Goal: Task Accomplishment & Management: Complete application form

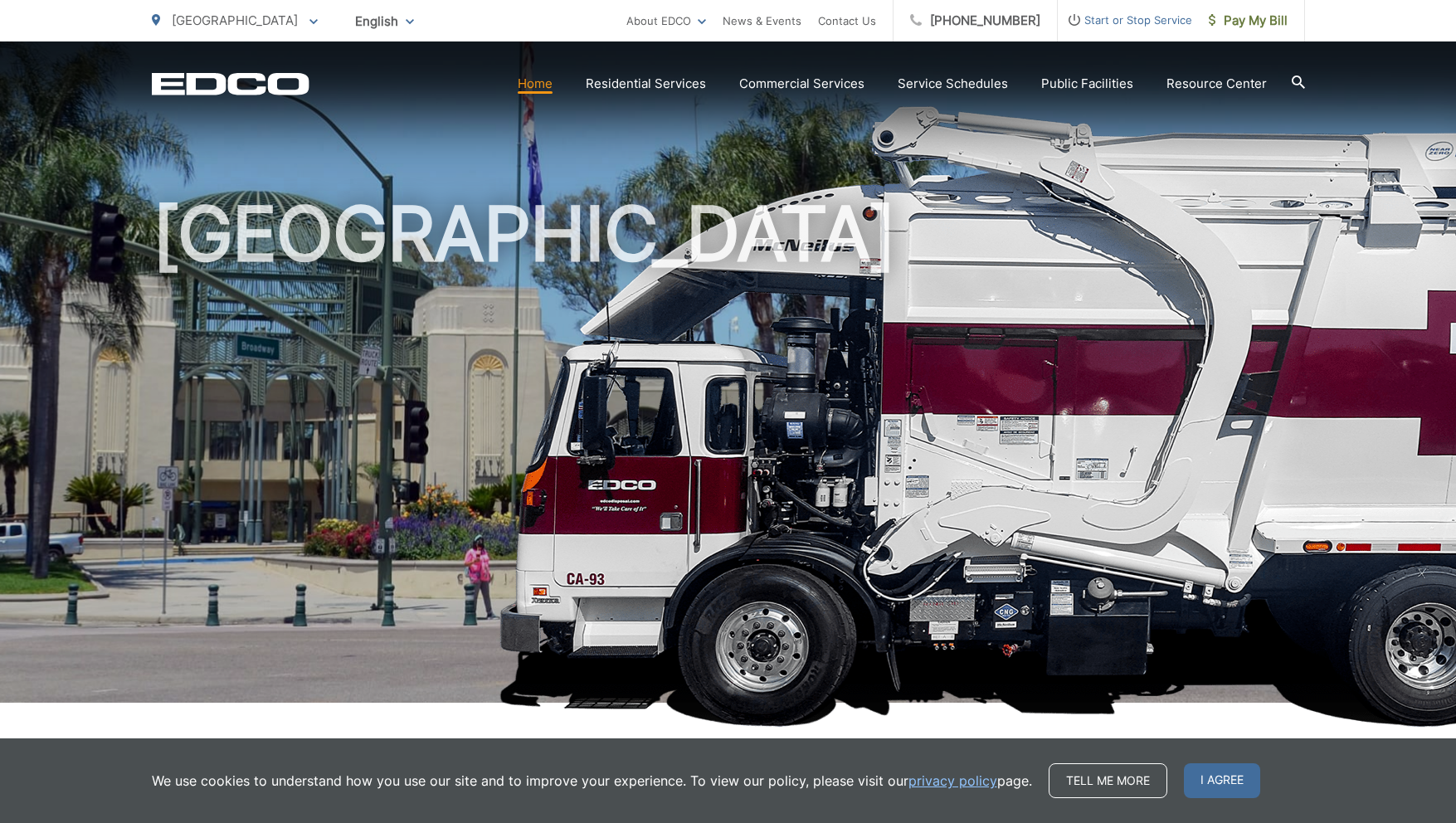
scroll to position [27, 0]
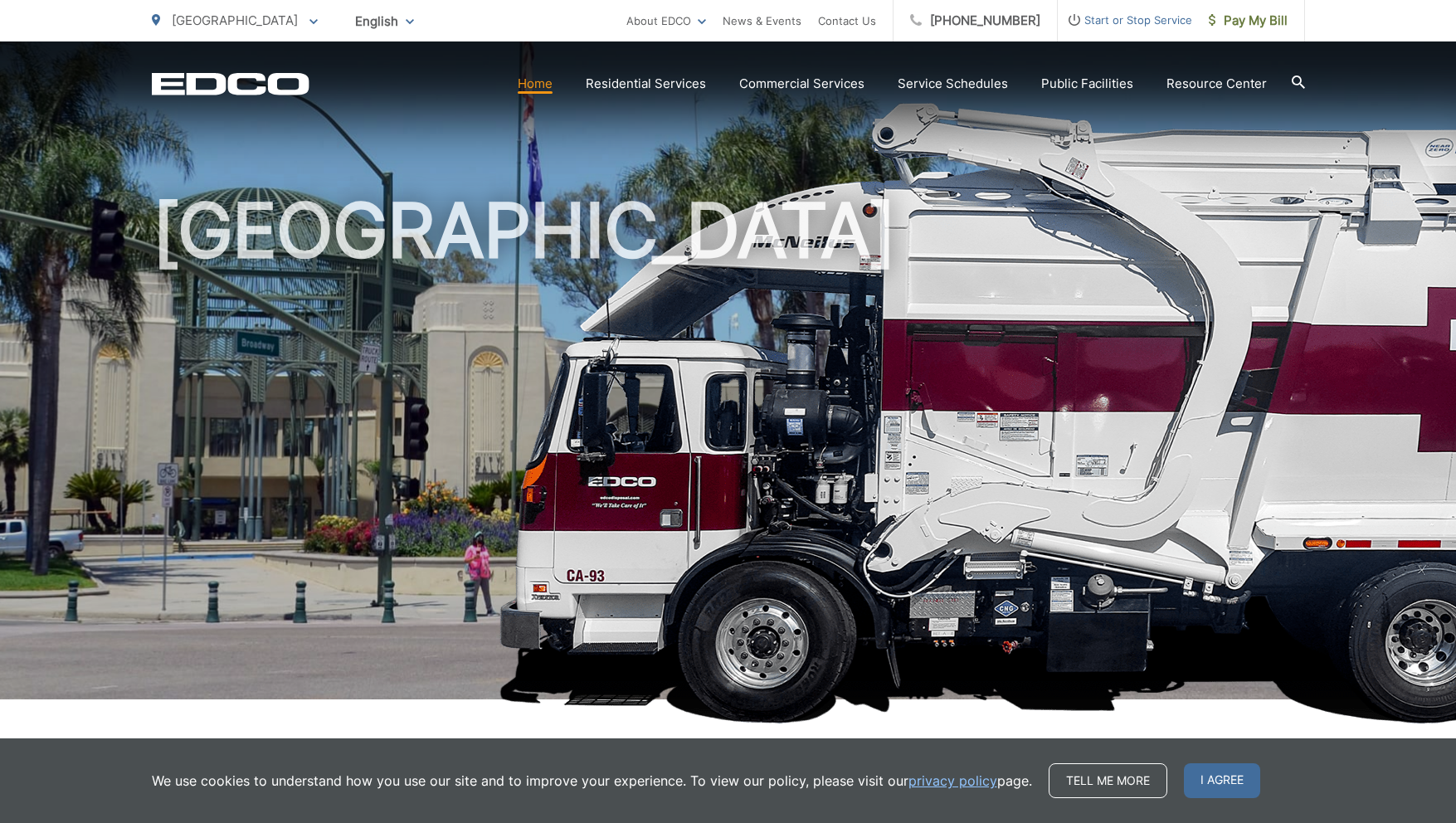
click at [1101, 21] on span "Start or Stop Service" at bounding box center [1124, 20] width 135 height 20
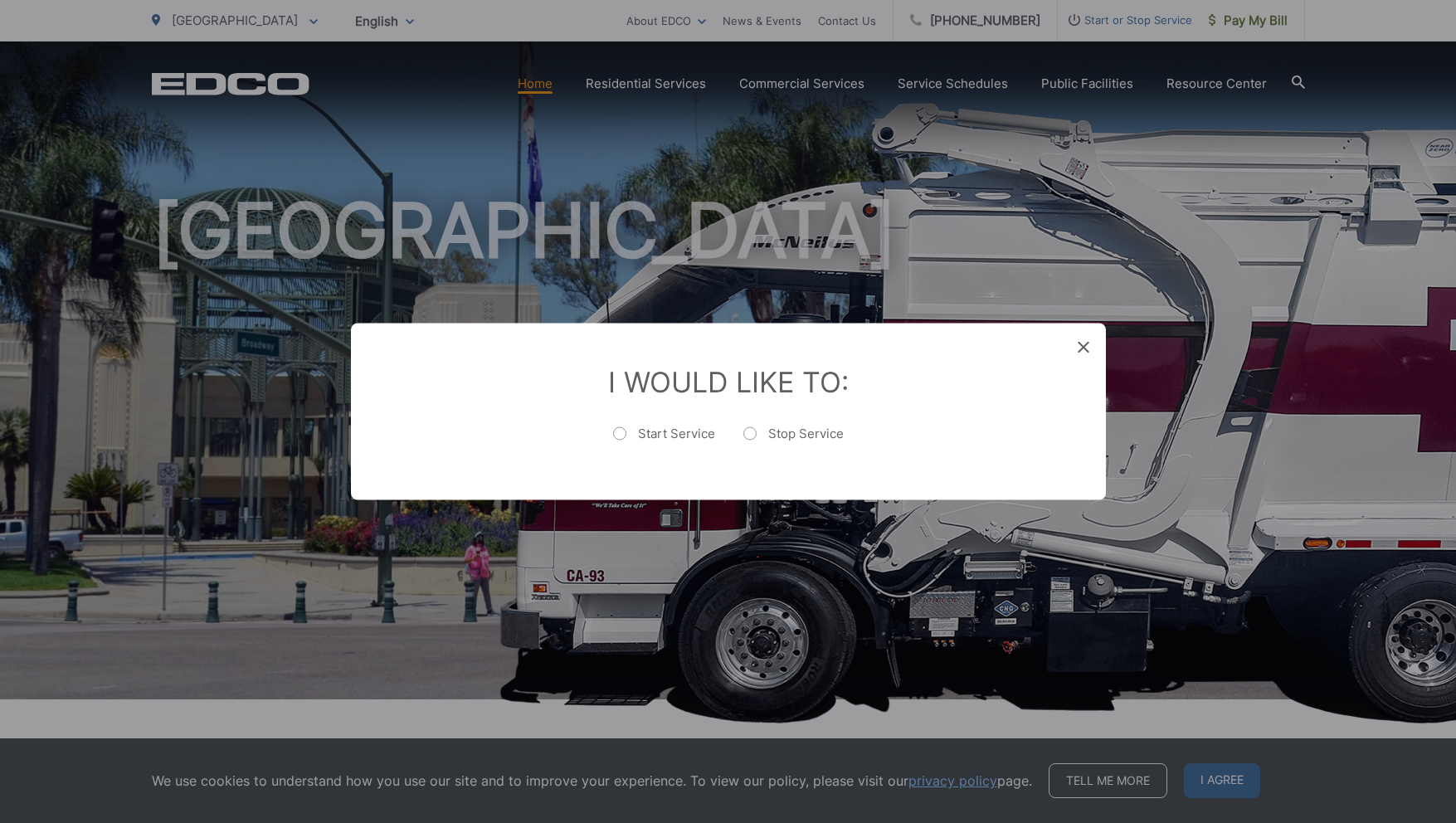
click at [622, 430] on label "Start Service" at bounding box center [663, 442] width 102 height 33
radio input "true"
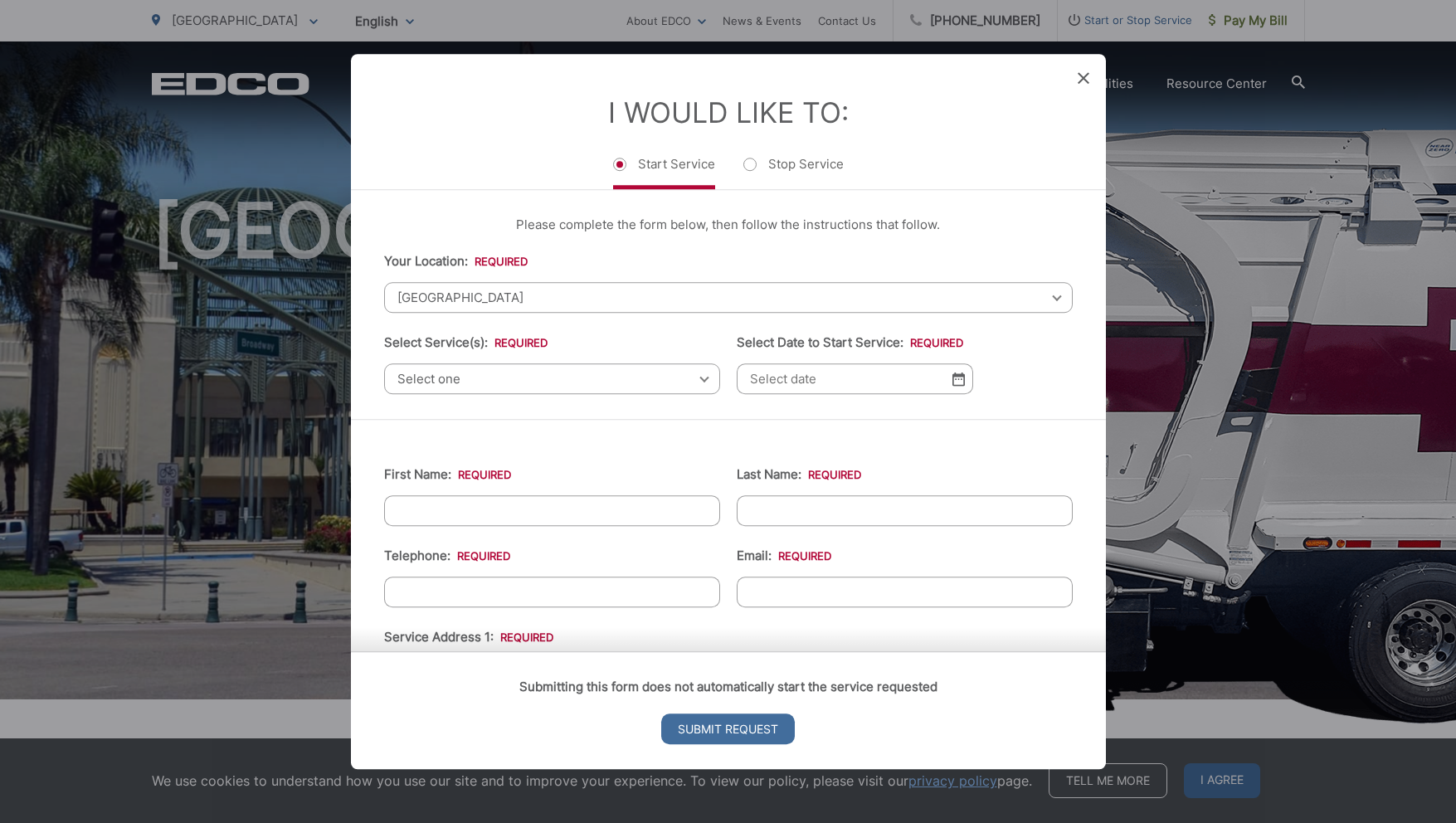
click at [573, 297] on span "[GEOGRAPHIC_DATA]" at bounding box center [728, 297] width 689 height 31
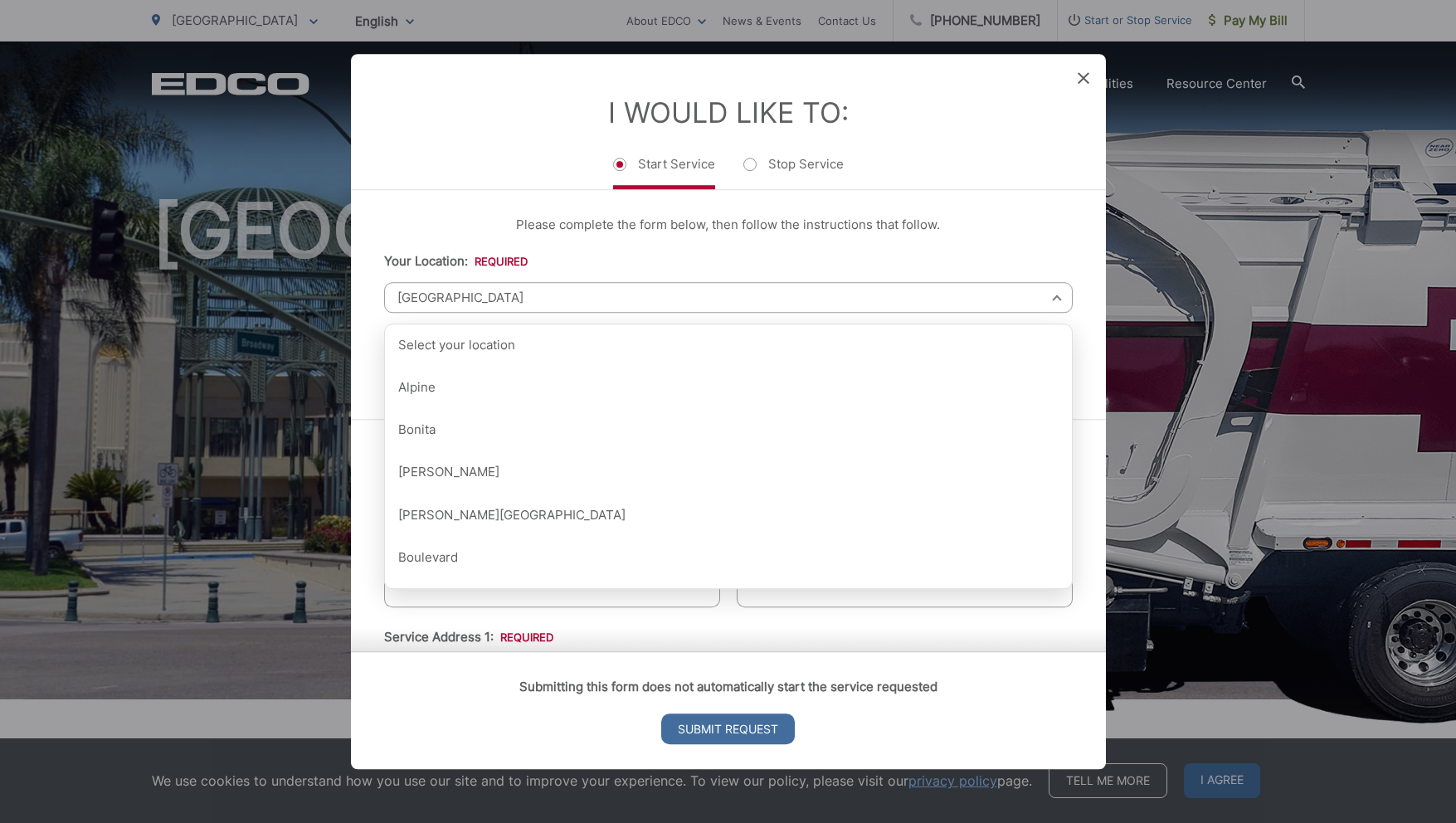
click at [516, 293] on span "[GEOGRAPHIC_DATA]" at bounding box center [728, 297] width 689 height 31
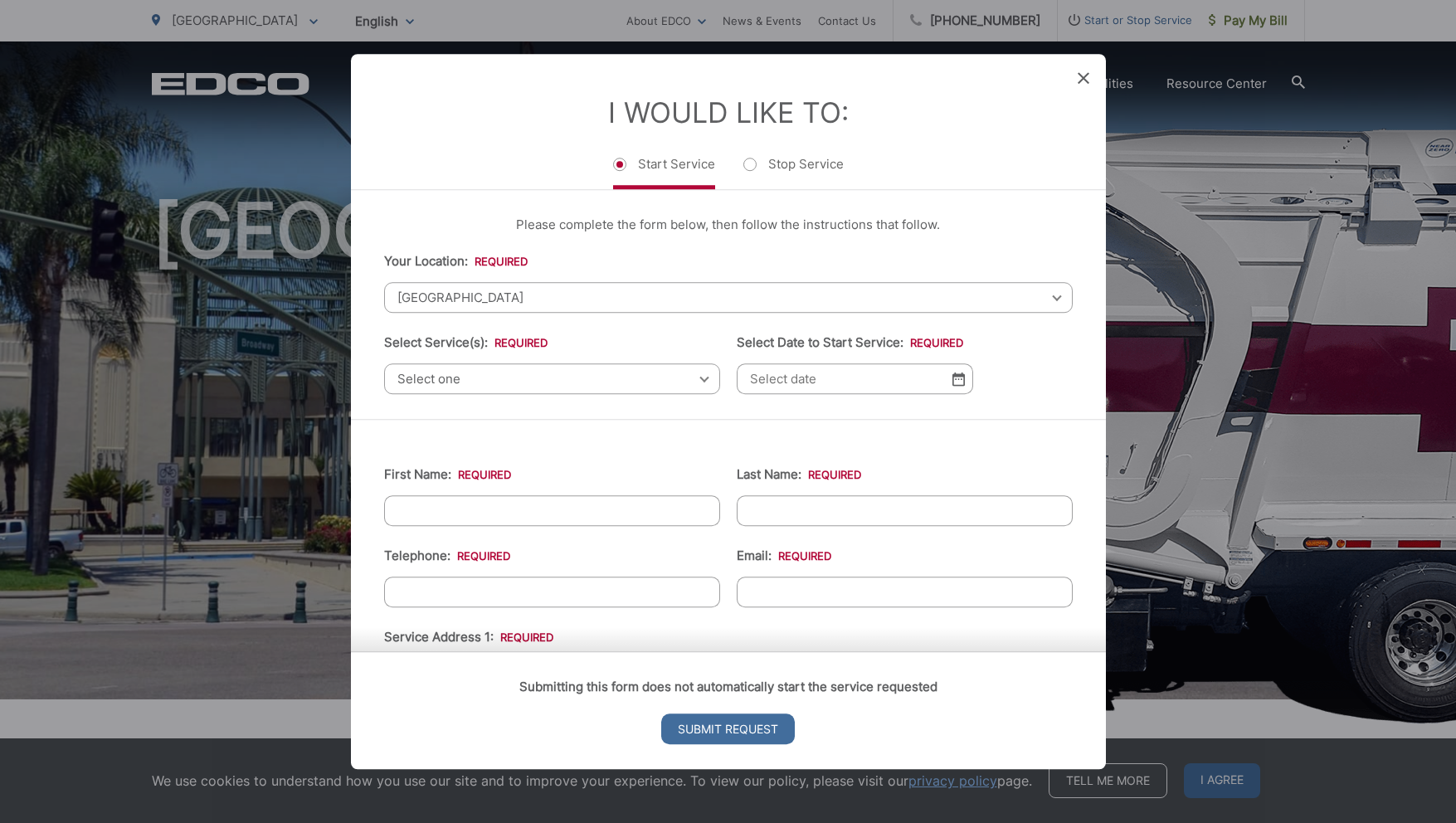
click at [523, 286] on span "[GEOGRAPHIC_DATA]" at bounding box center [728, 297] width 689 height 31
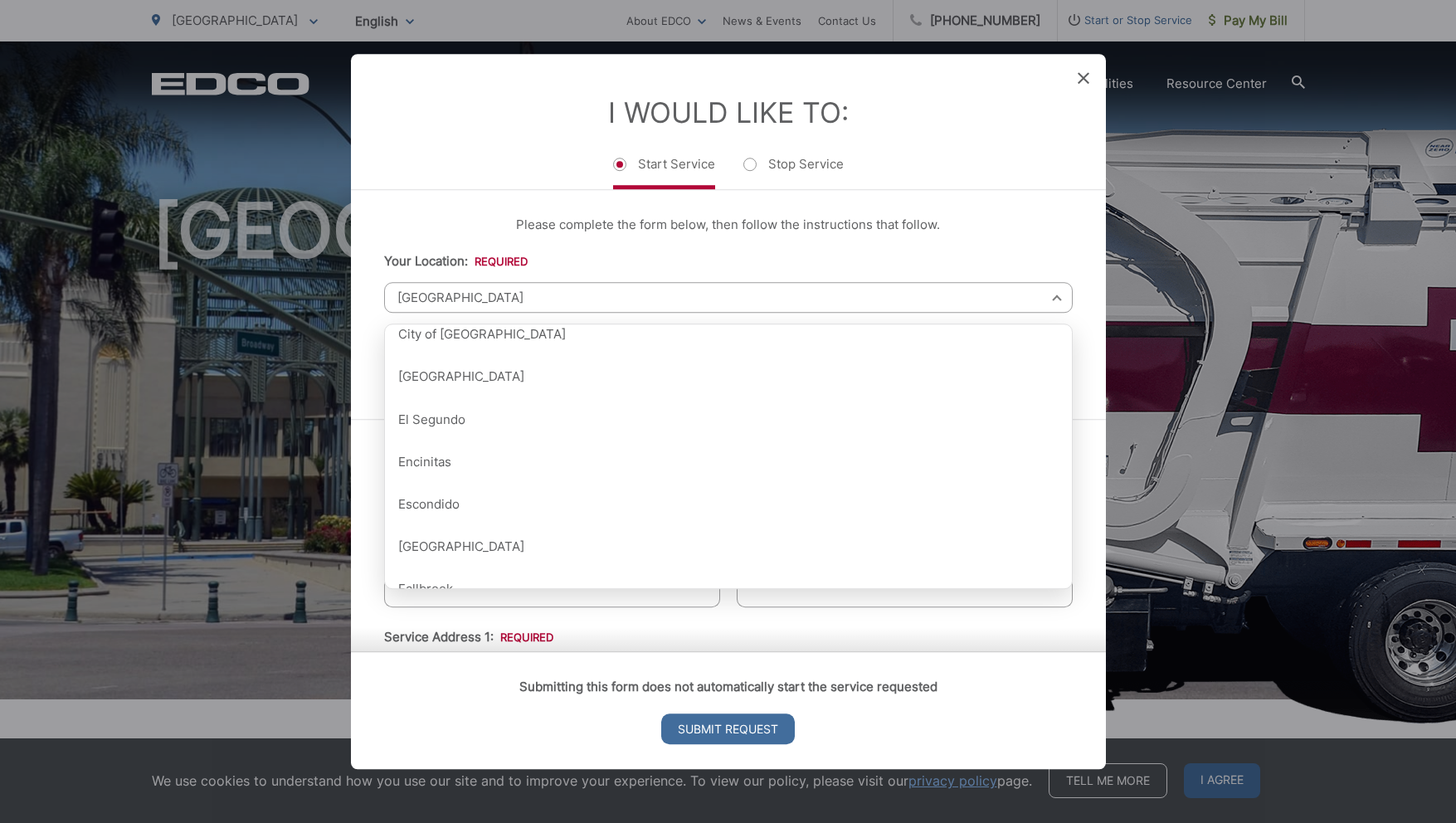
scroll to position [568, 0]
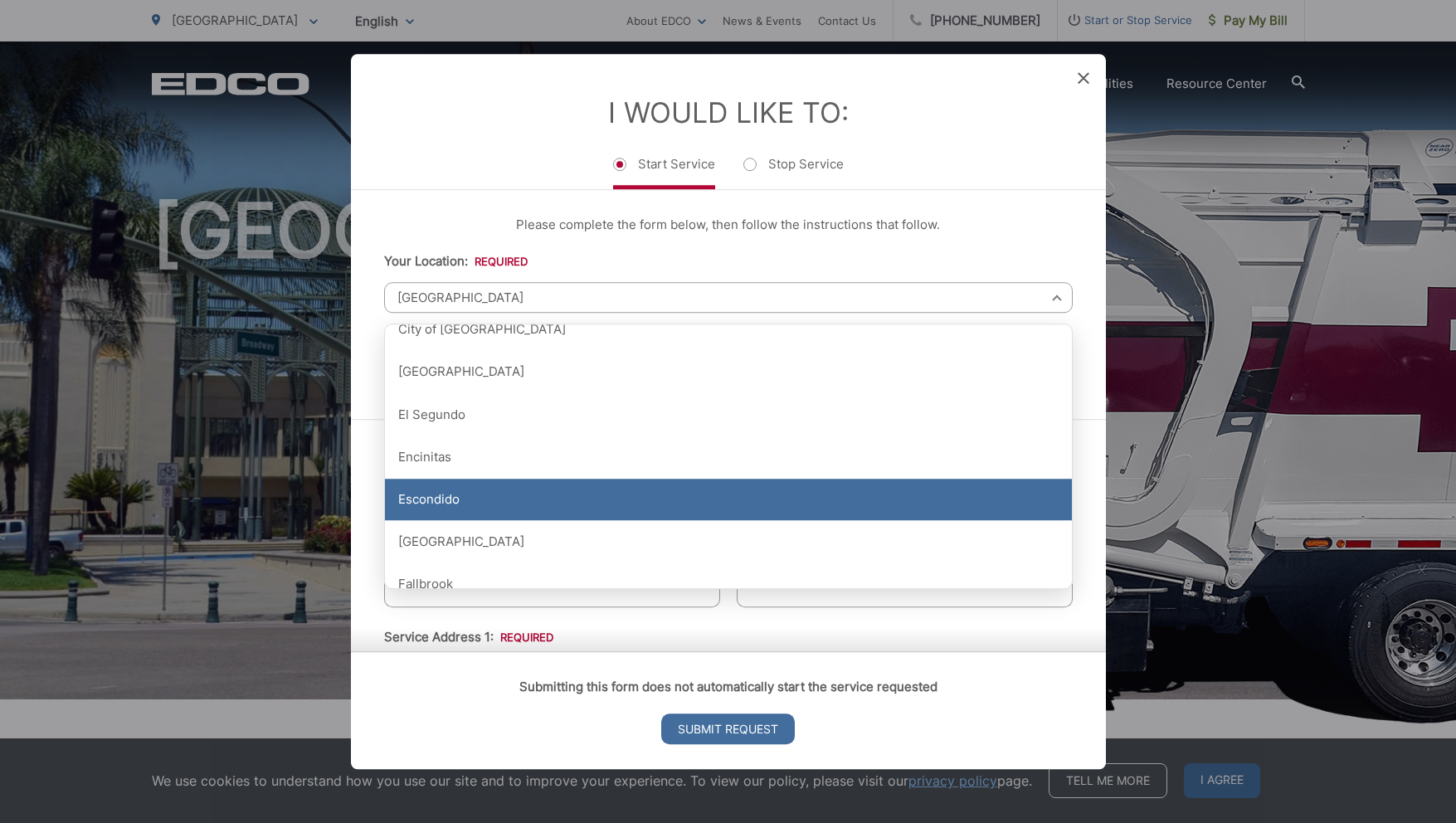
click at [461, 502] on div "Escondido" at bounding box center [728, 500] width 687 height 41
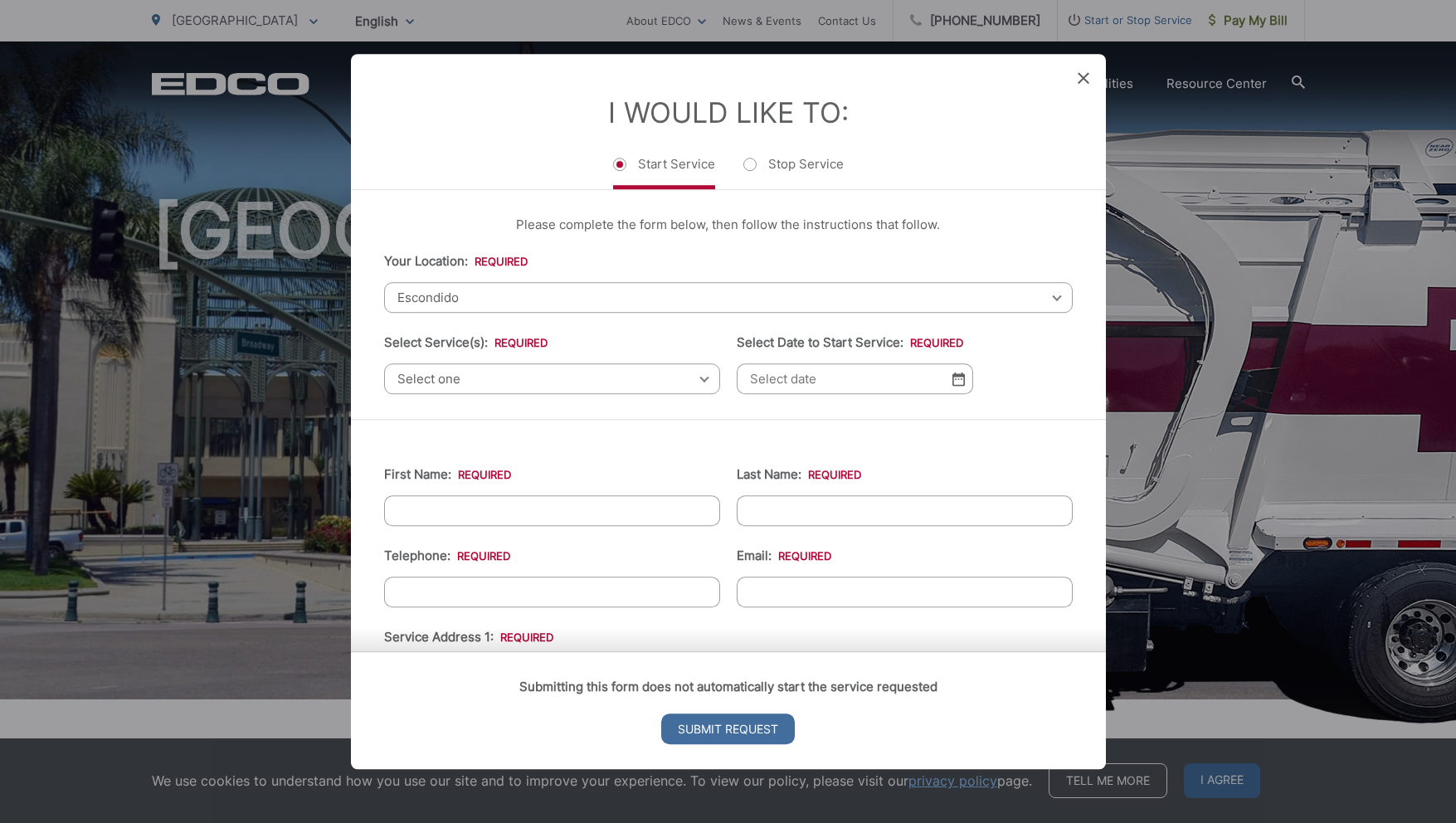
click at [590, 378] on span "Select one" at bounding box center [552, 379] width 336 height 31
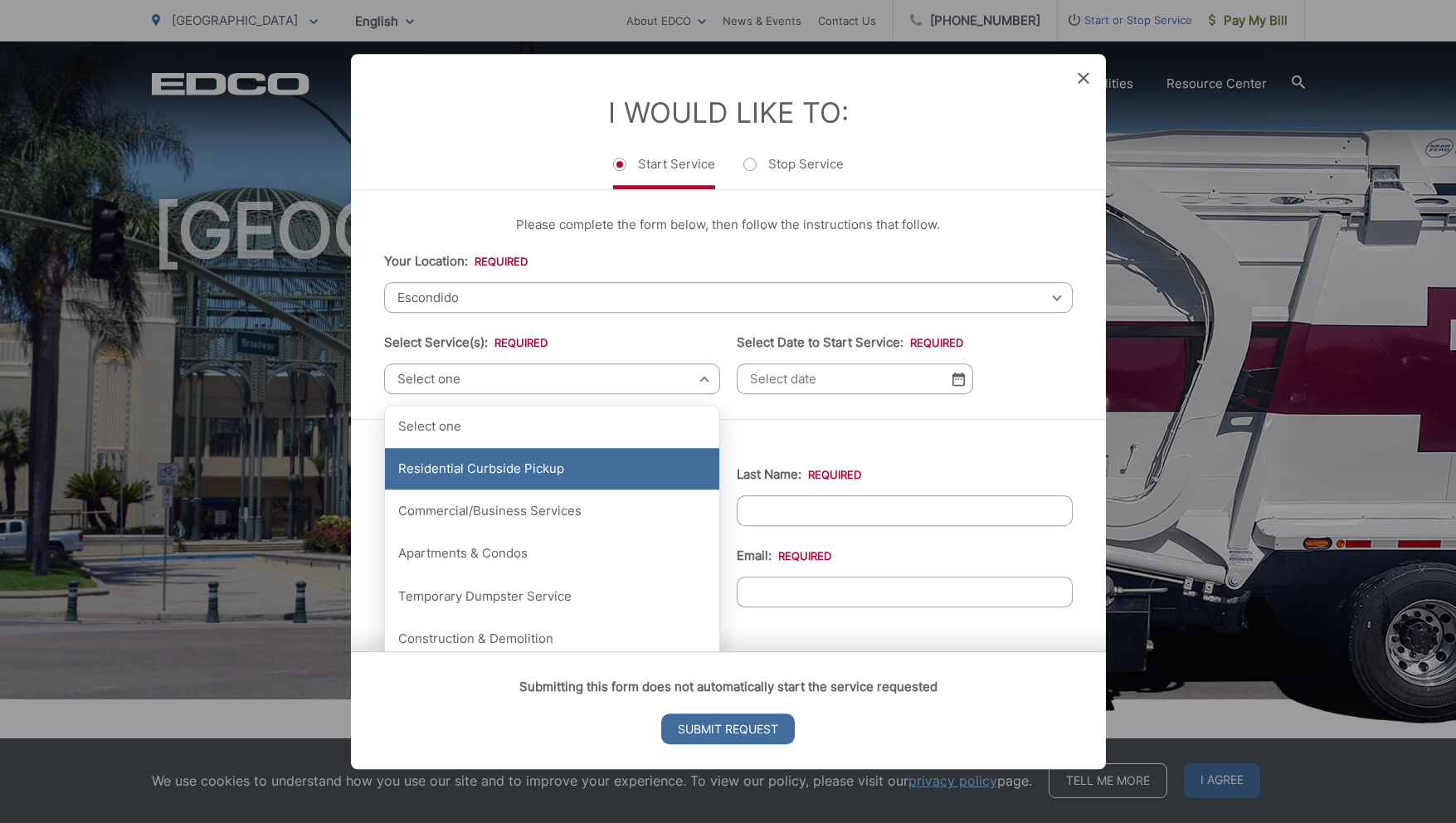
click at [563, 463] on div "Residential Curbside Pickup" at bounding box center [552, 469] width 334 height 41
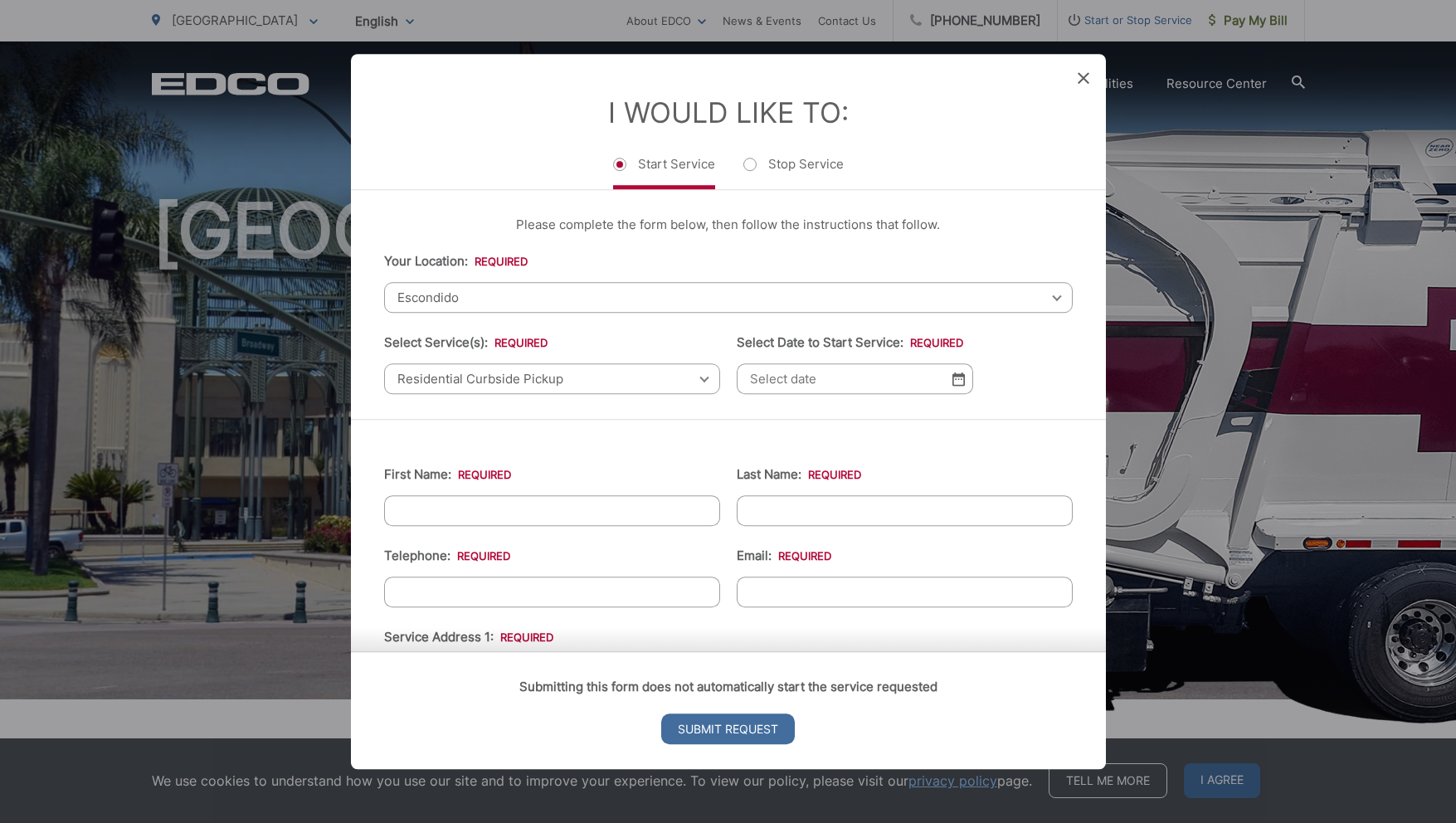
click at [656, 383] on span "Residential Curbside Pickup" at bounding box center [552, 379] width 336 height 31
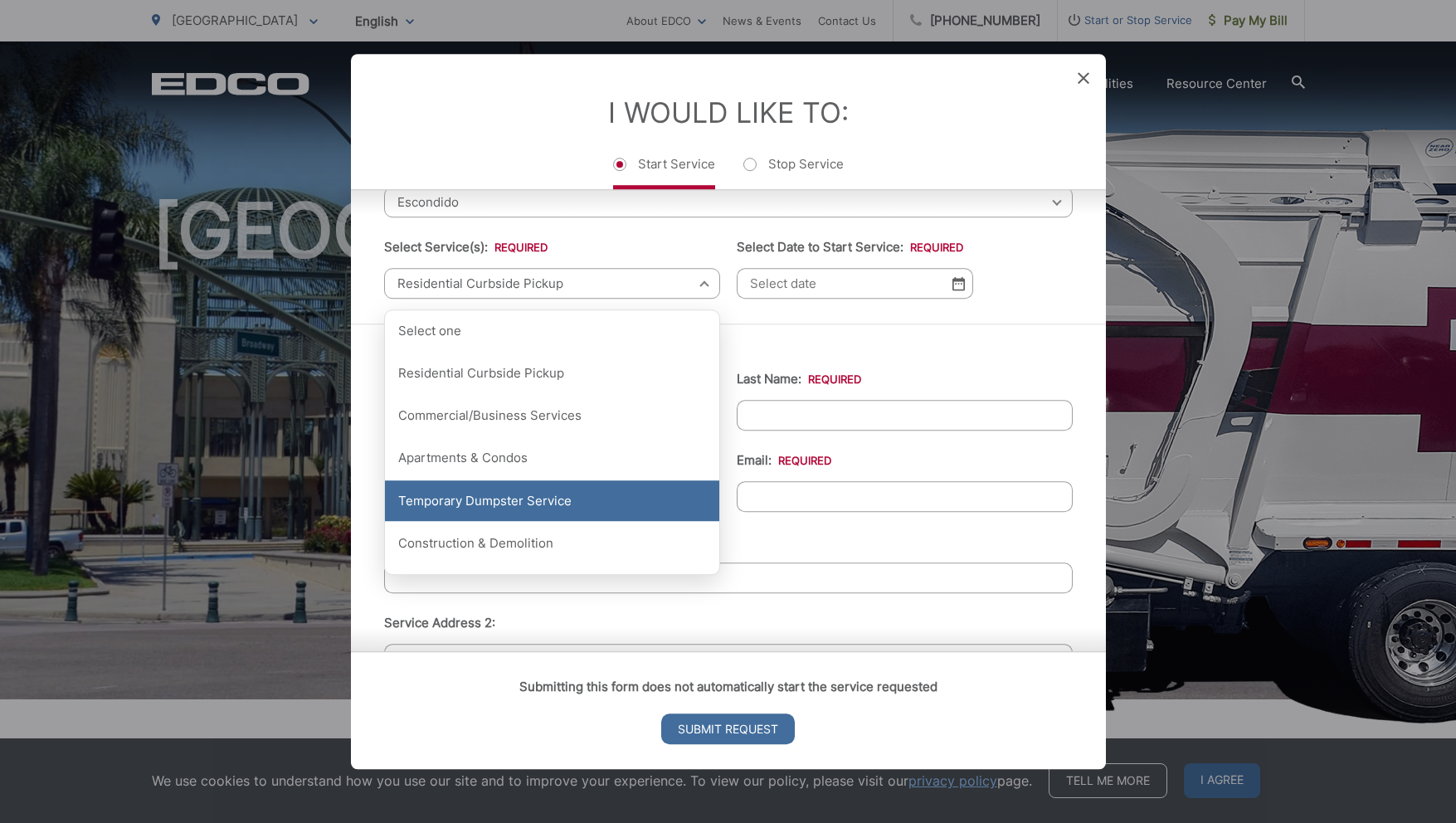
scroll to position [91, 0]
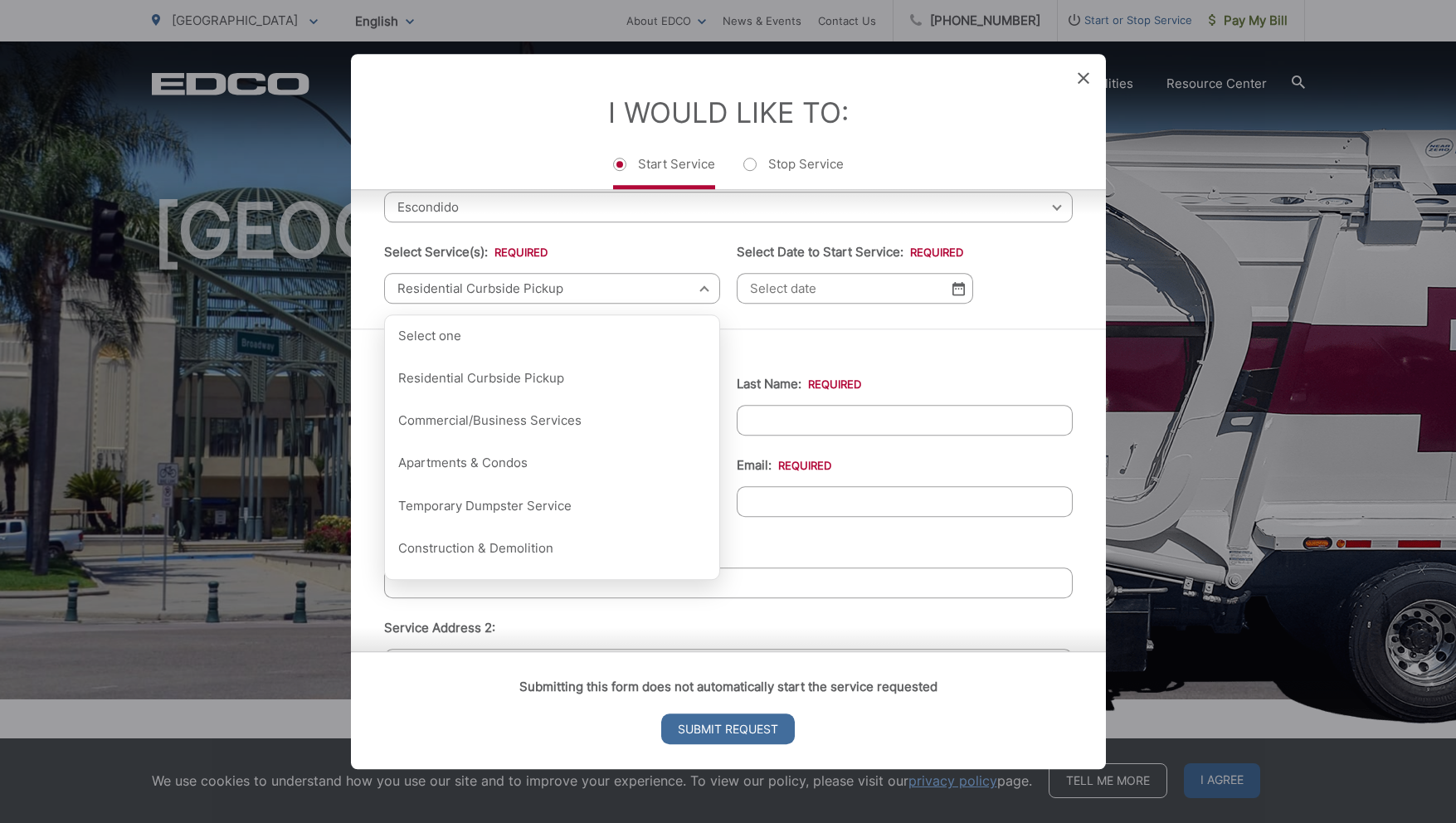
click at [840, 297] on input "Select Date to Start Service: *" at bounding box center [855, 289] width 237 height 31
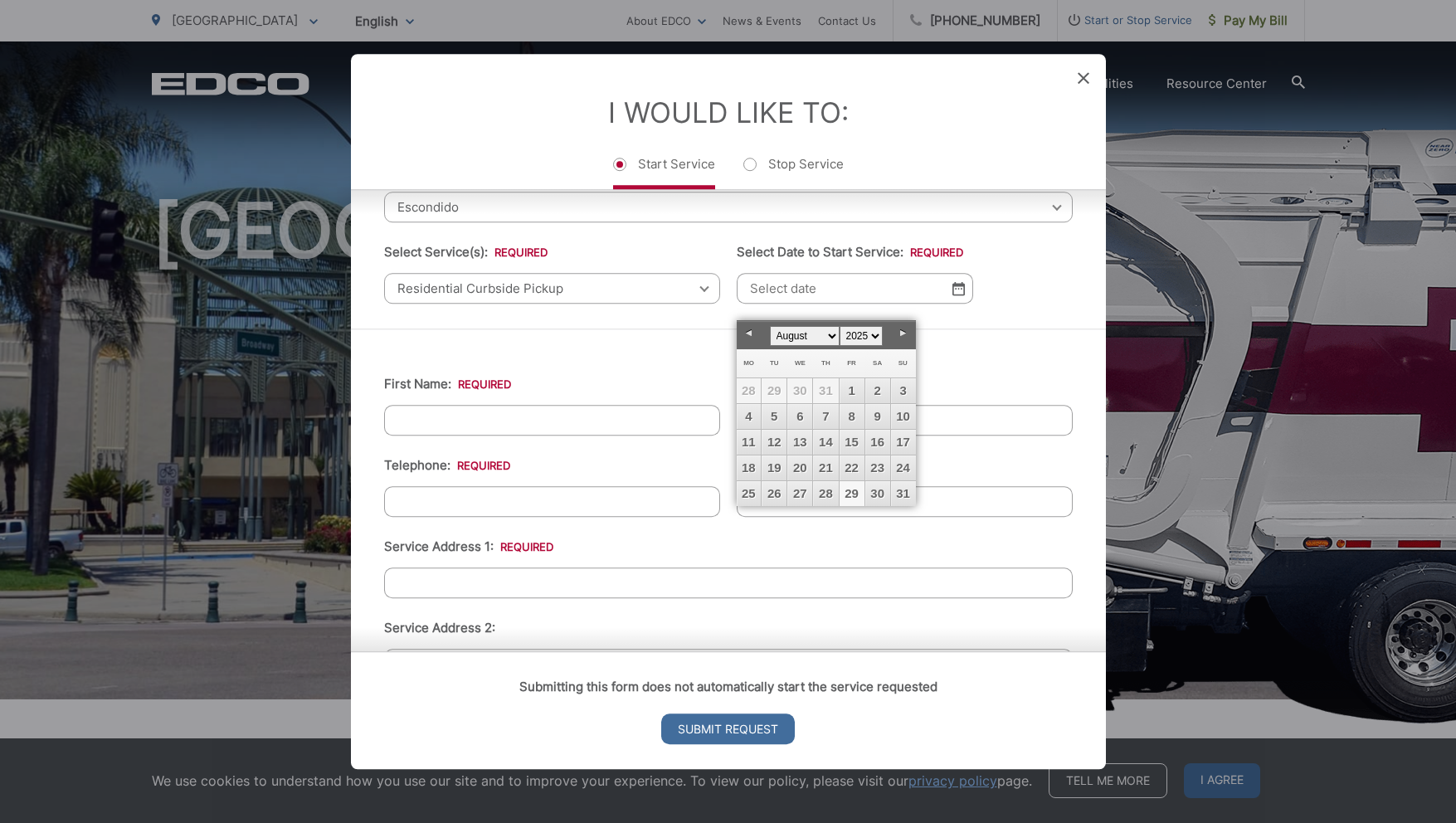
click at [853, 492] on link "29" at bounding box center [852, 494] width 25 height 25
type input "08/29/2025"
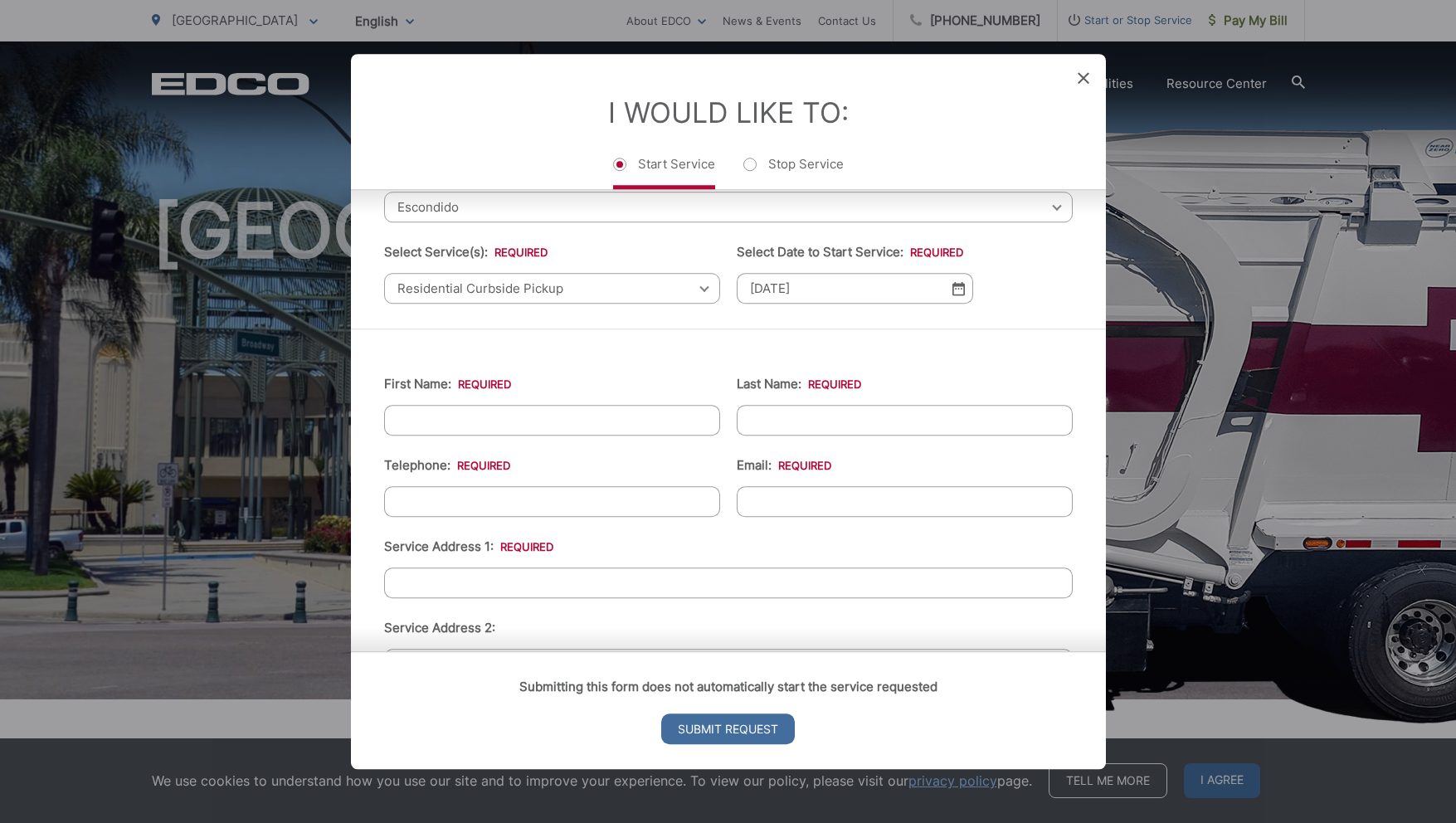
click at [662, 427] on input "First Name: *" at bounding box center [552, 420] width 336 height 31
type input "Steve"
type input "Becker"
type input "(858) 663-1818"
type input "sbecker777@icloud.com"
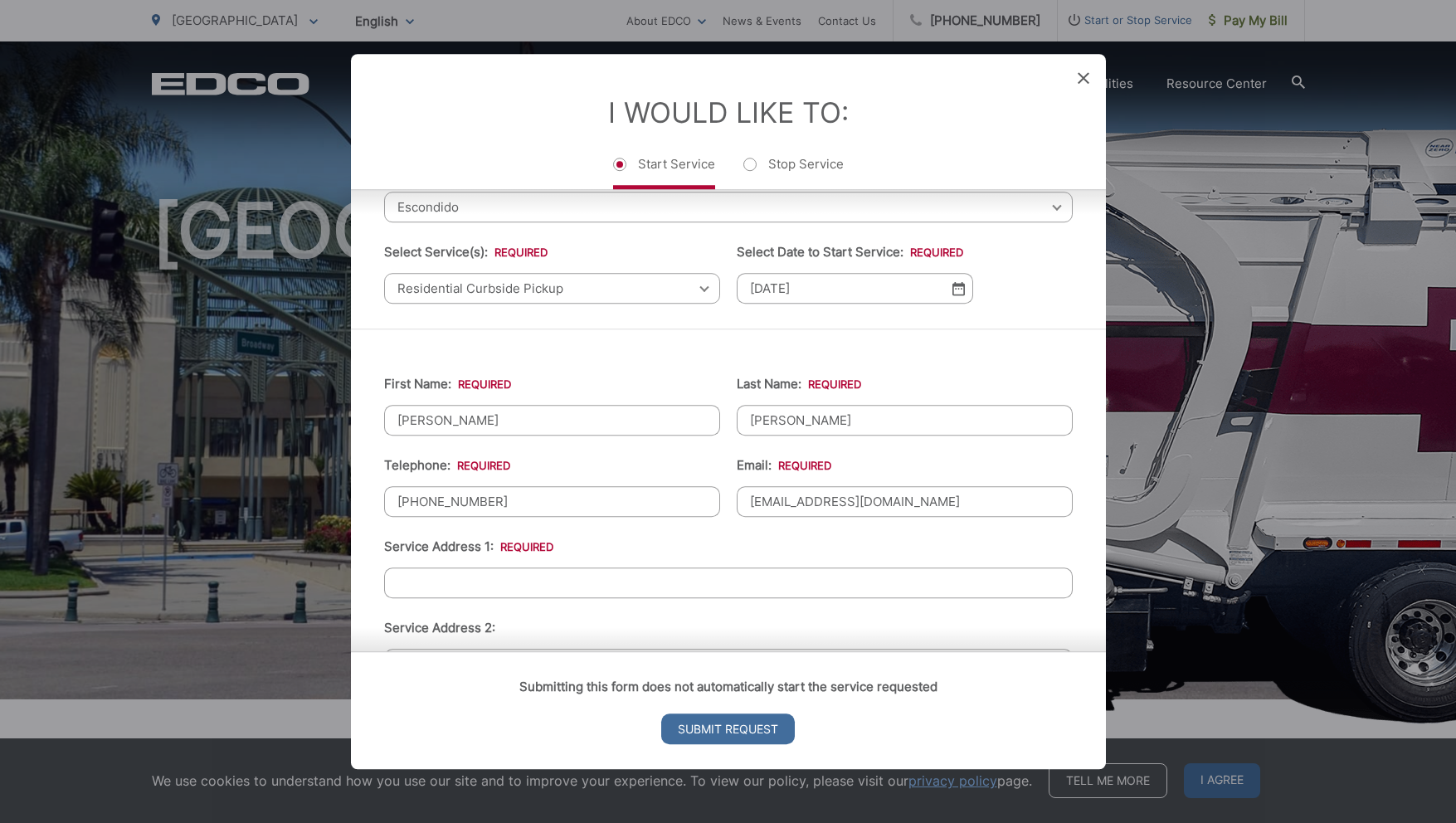
click at [587, 590] on input "Service Address 1: *" at bounding box center [728, 583] width 689 height 31
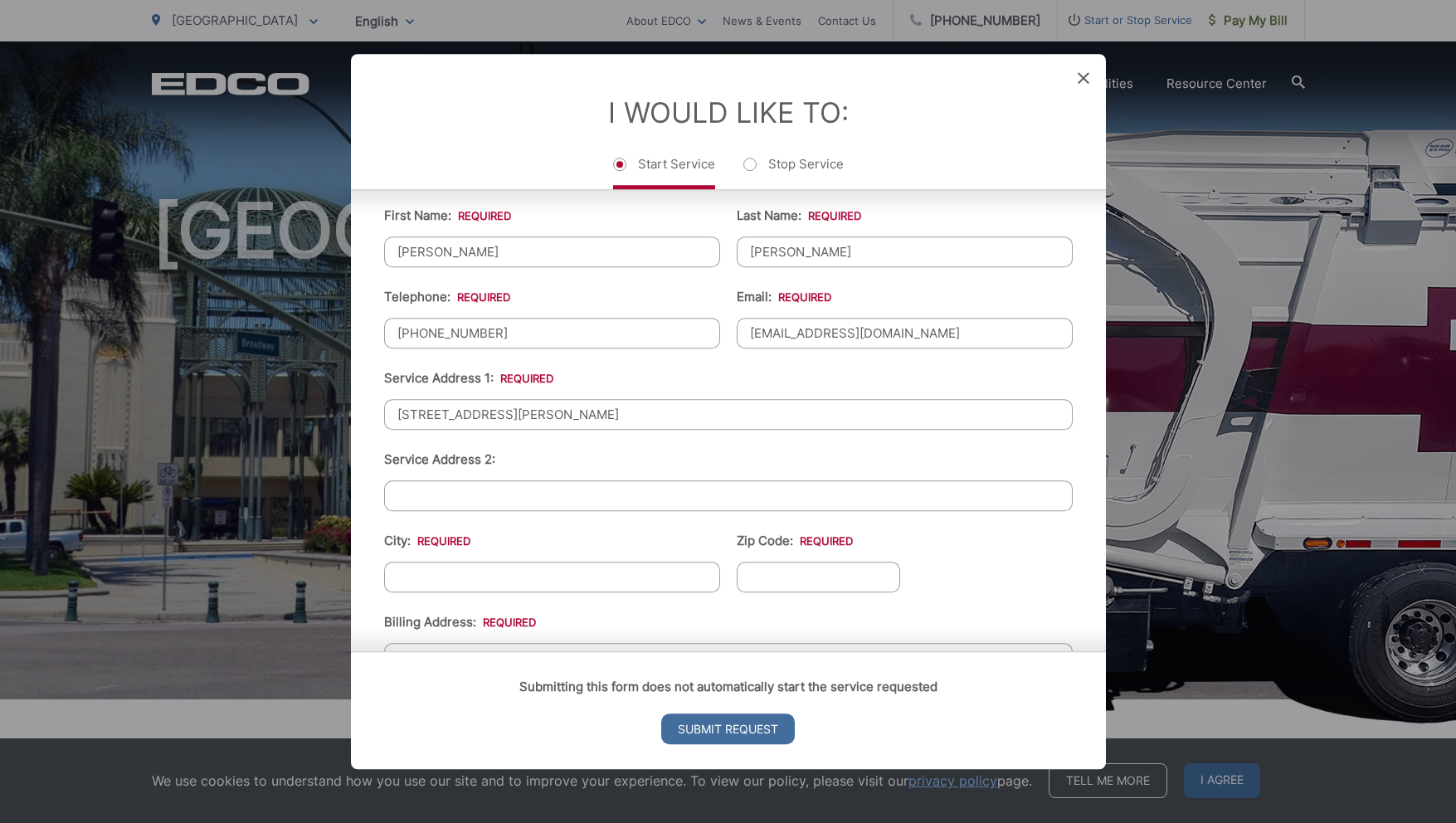
scroll to position [268, 0]
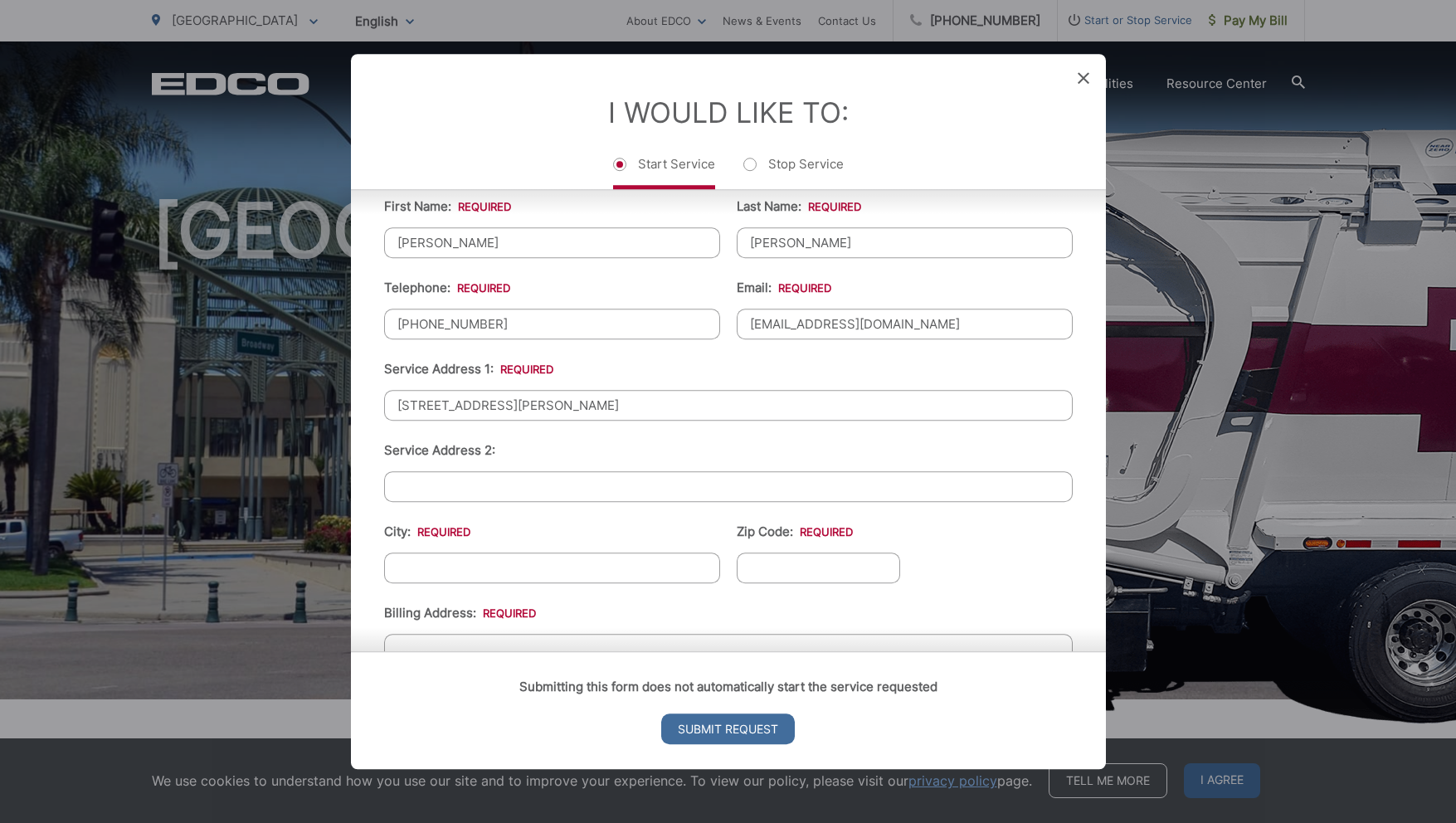
type input "2589 Woodland Heights Glen"
click at [608, 580] on input "City: *" at bounding box center [552, 568] width 336 height 31
type input "Escondido"
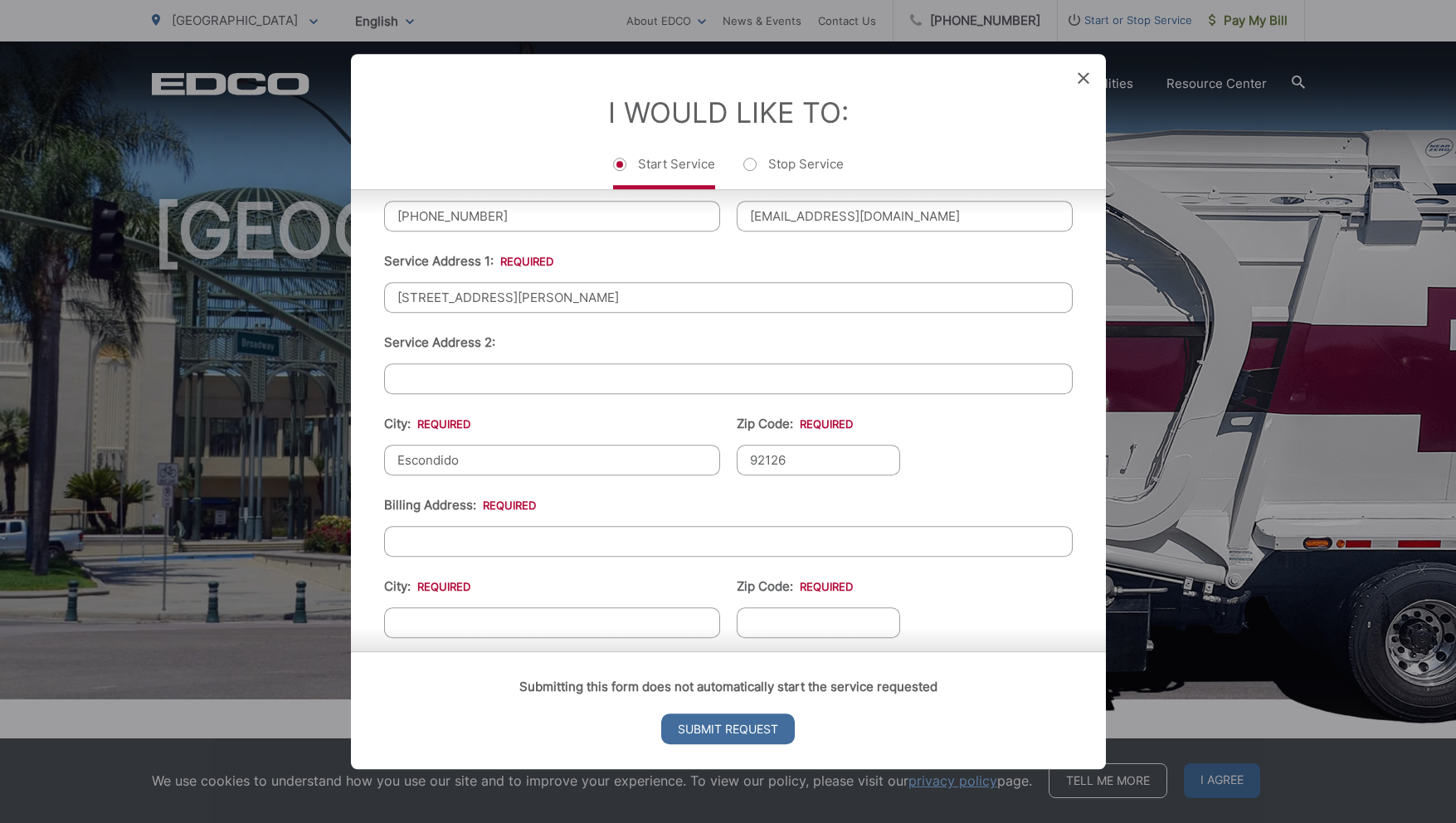
scroll to position [399, 0]
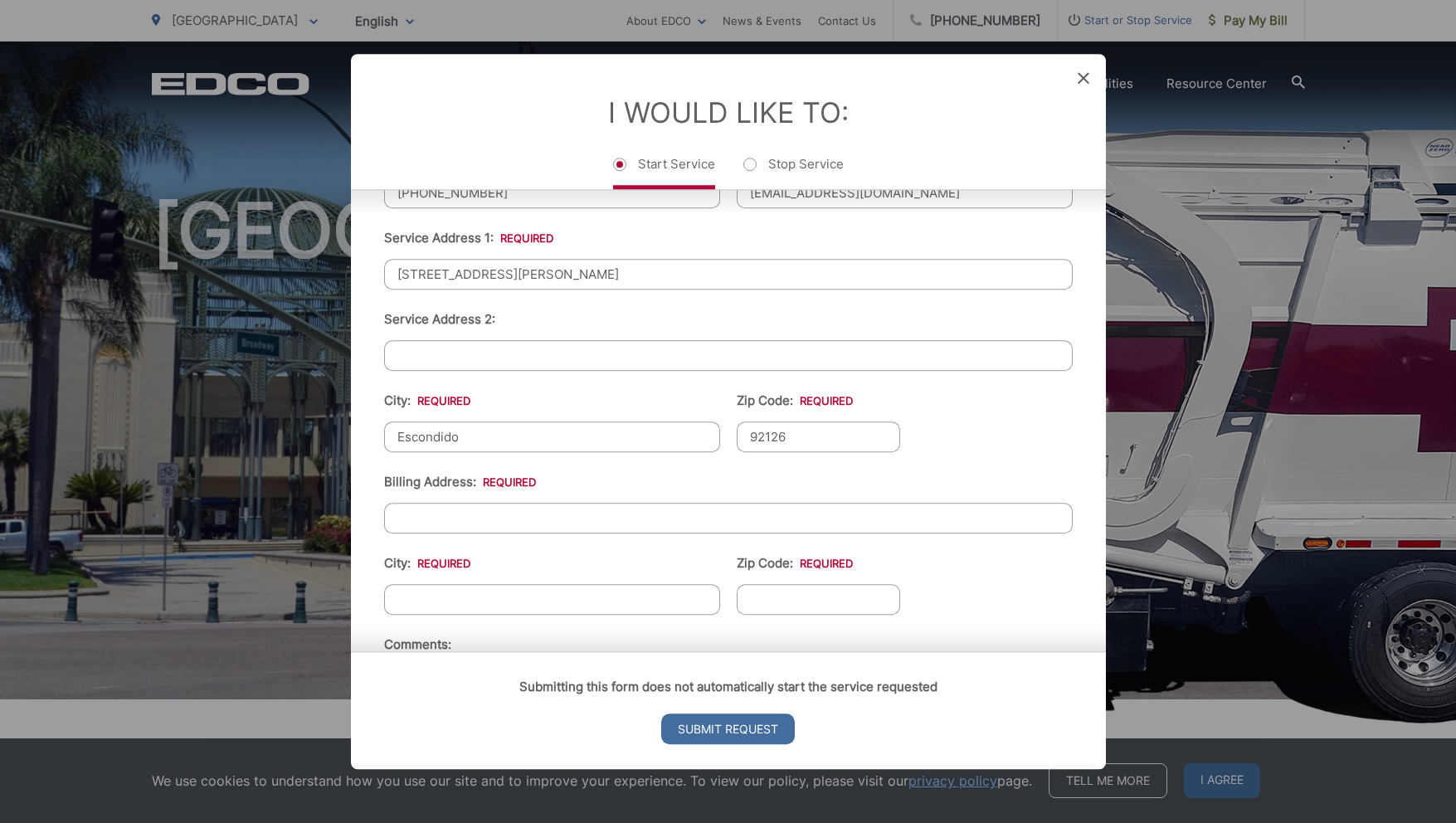
type input "92126"
click at [629, 534] on input "Billing Address: *" at bounding box center [728, 519] width 689 height 31
type input "2589 Woodland Heights Glen"
click at [611, 609] on input "City: *" at bounding box center [552, 600] width 336 height 31
type input "Escondido"
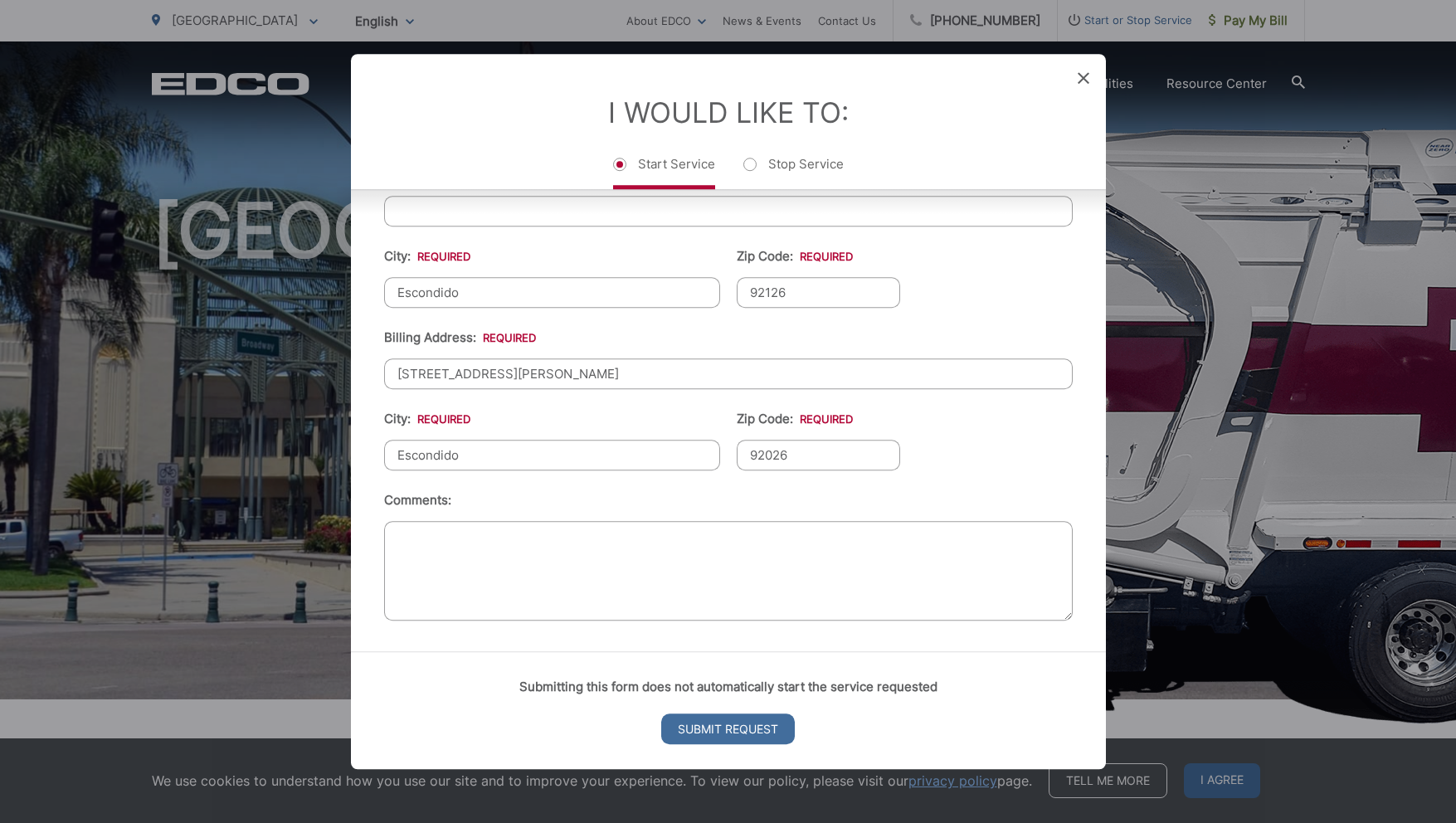
scroll to position [556, 0]
type input "92026"
click at [509, 538] on textarea "Comments:" at bounding box center [728, 571] width 689 height 99
click at [732, 732] on input "Submit Request" at bounding box center [728, 730] width 134 height 31
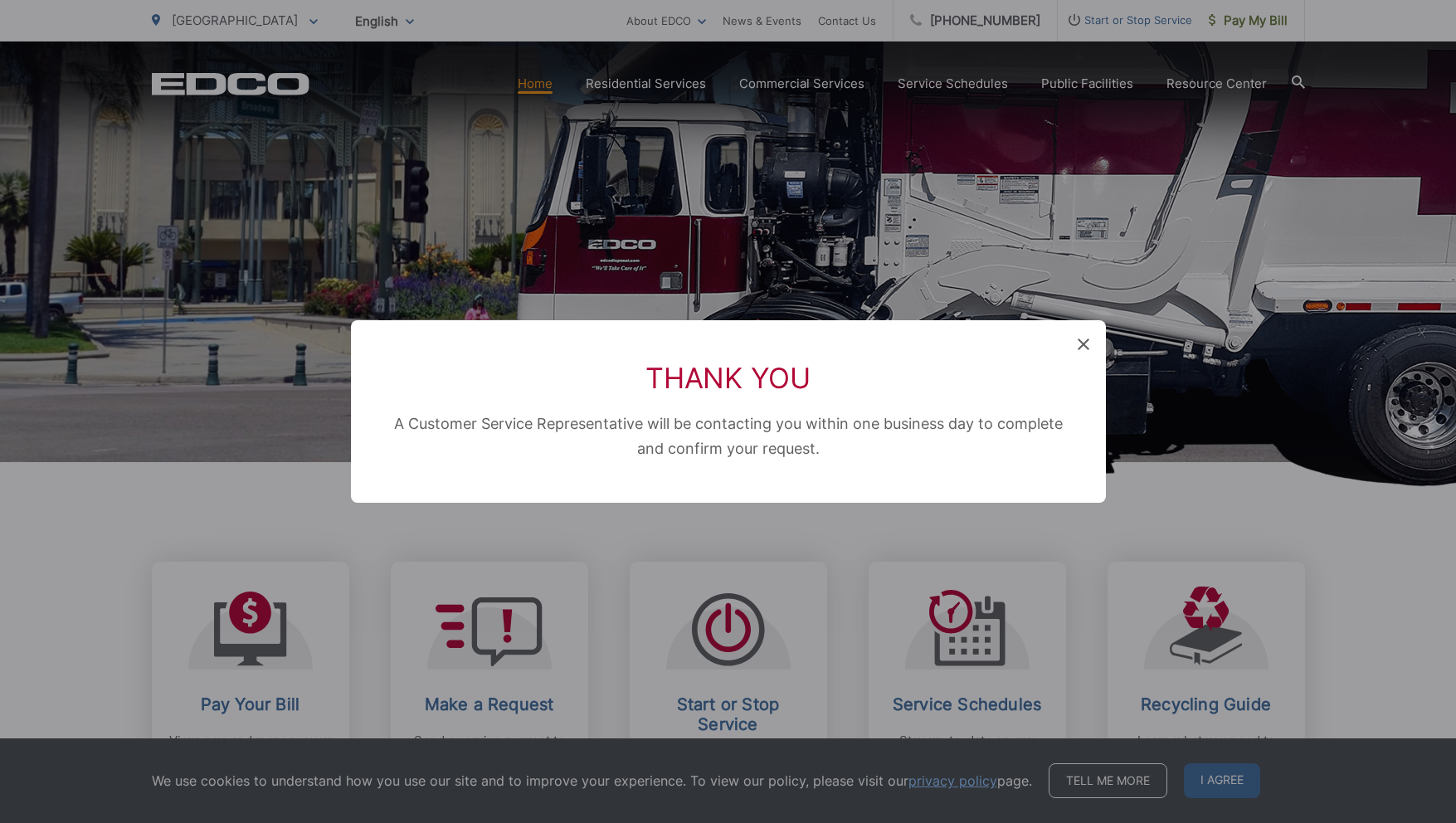
scroll to position [16, 7]
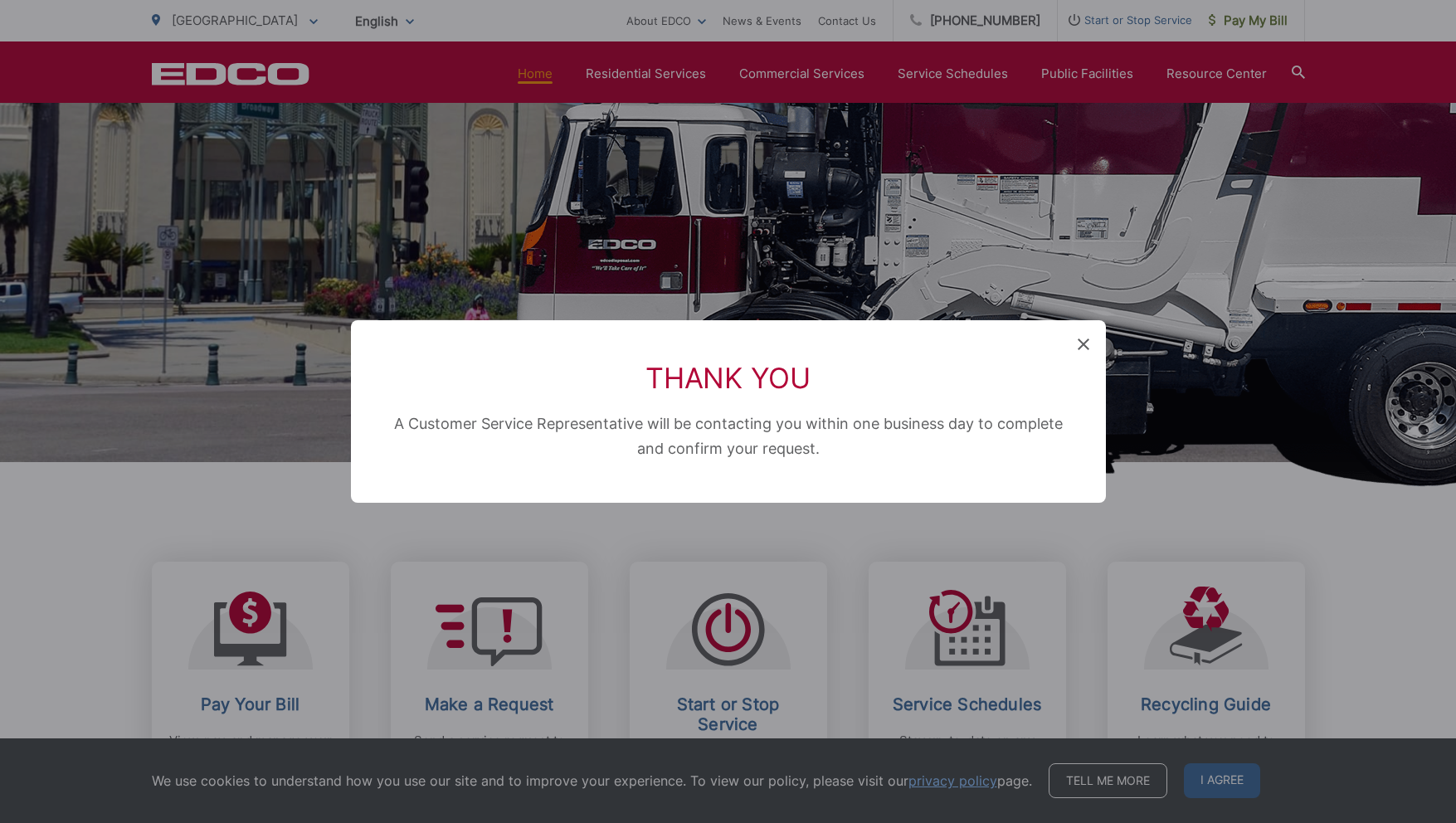
click at [1084, 341] on icon at bounding box center [1084, 345] width 12 height 12
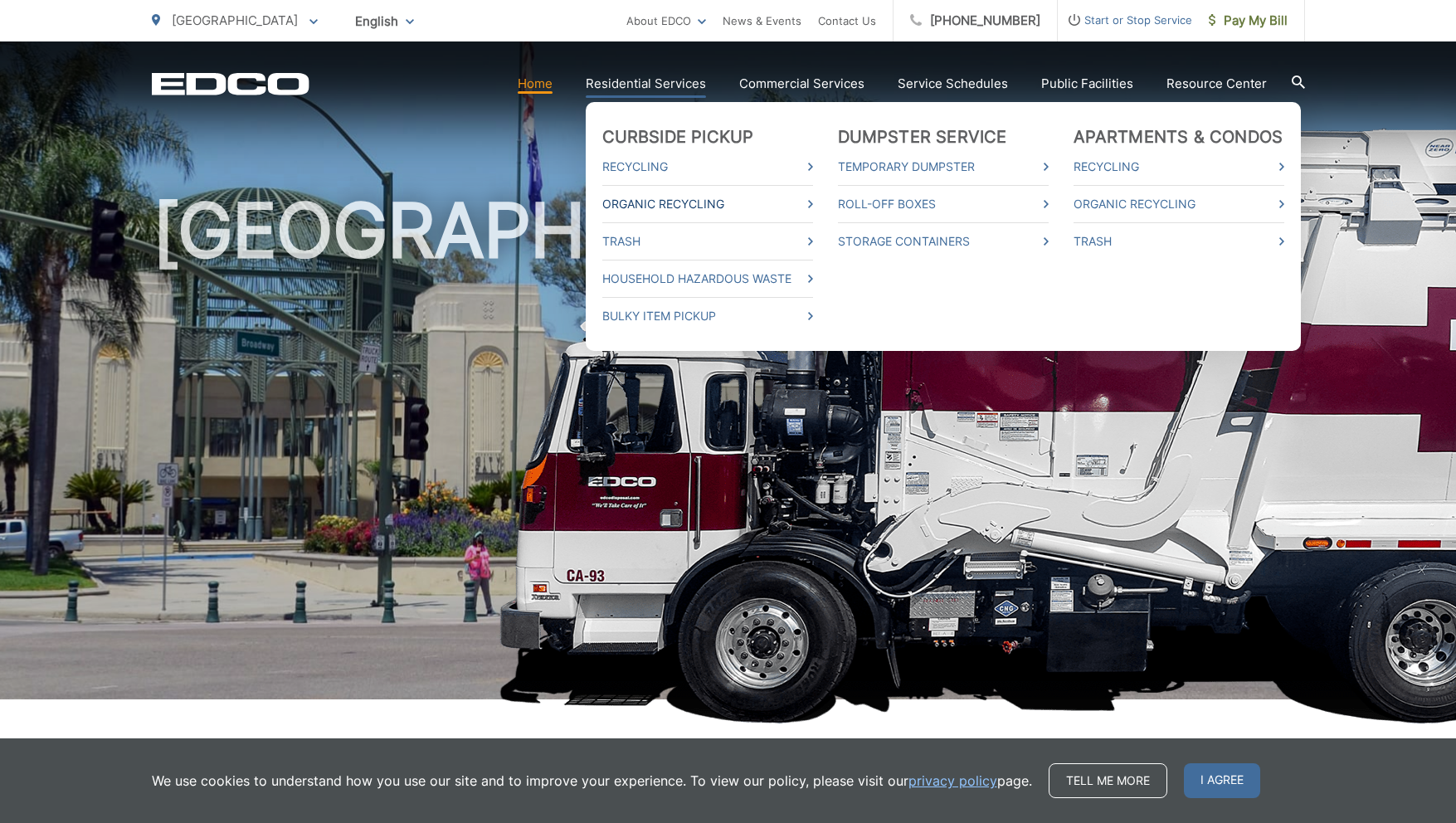
click at [678, 207] on link "Organic Recycling" at bounding box center [708, 204] width 211 height 20
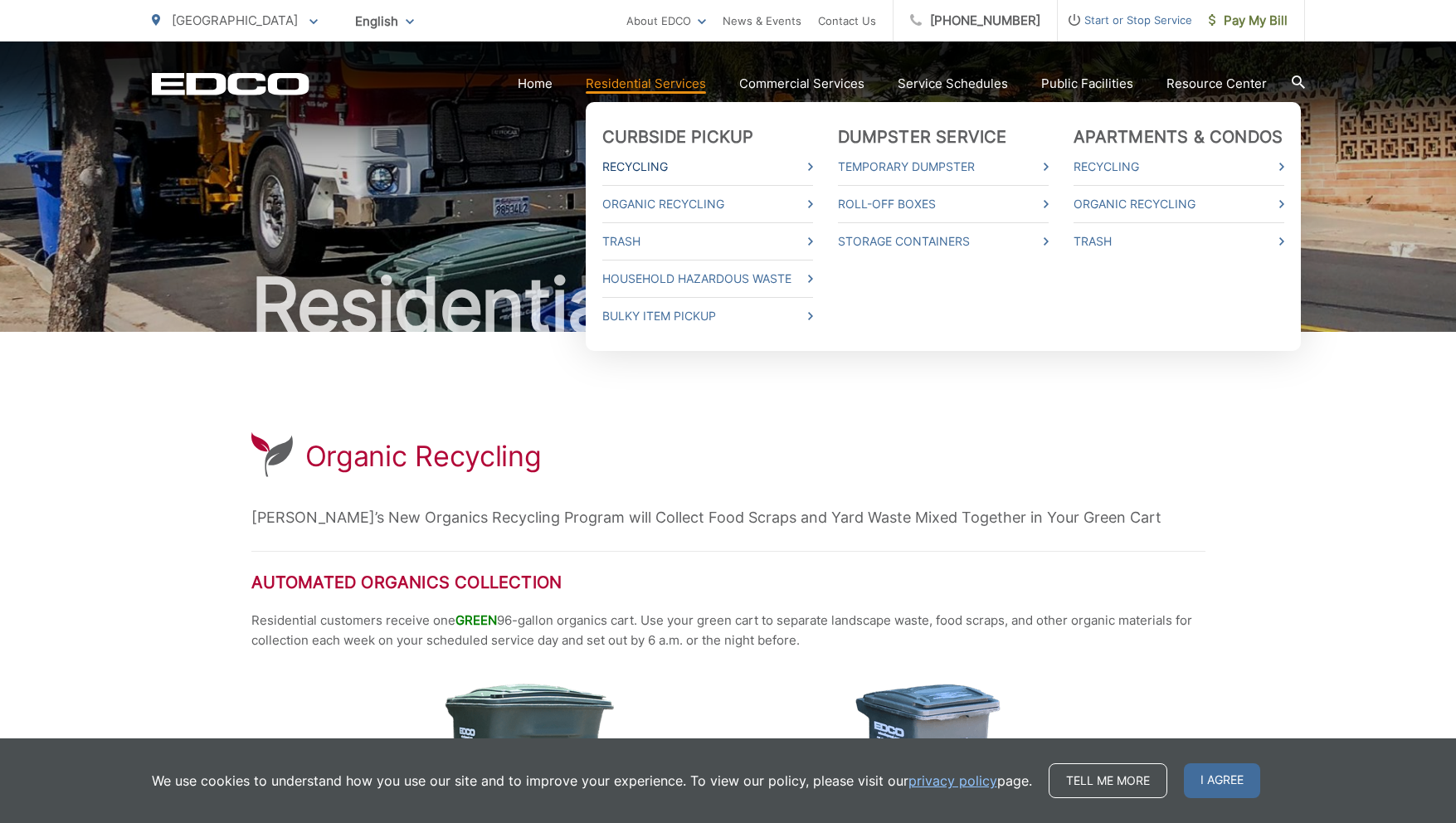
click at [644, 166] on link "Recycling" at bounding box center [708, 166] width 211 height 20
click at [646, 237] on link "Trash" at bounding box center [708, 241] width 211 height 20
click at [671, 314] on link "Bulky Item Pickup" at bounding box center [708, 315] width 211 height 20
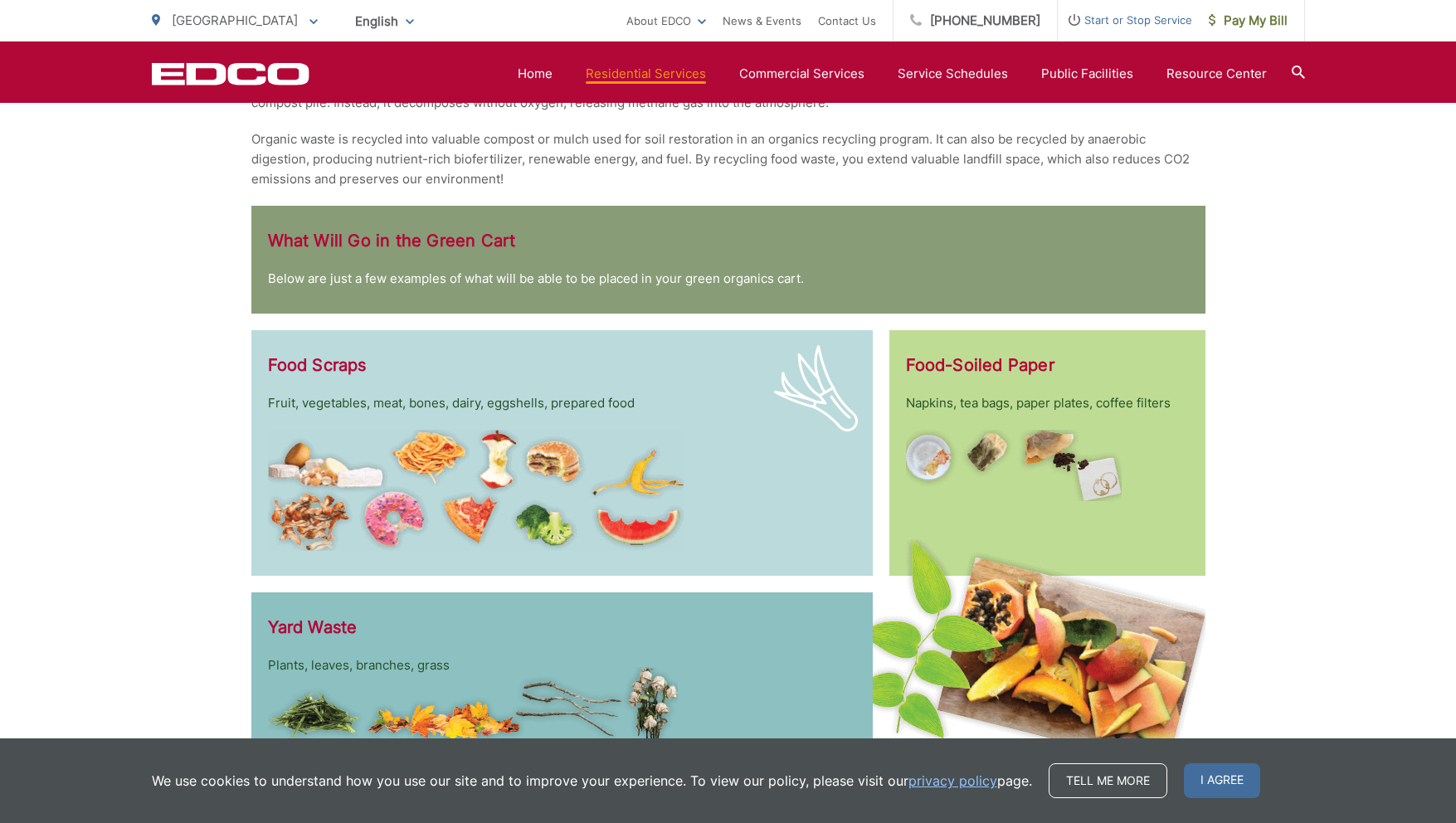
scroll to position [2438, 0]
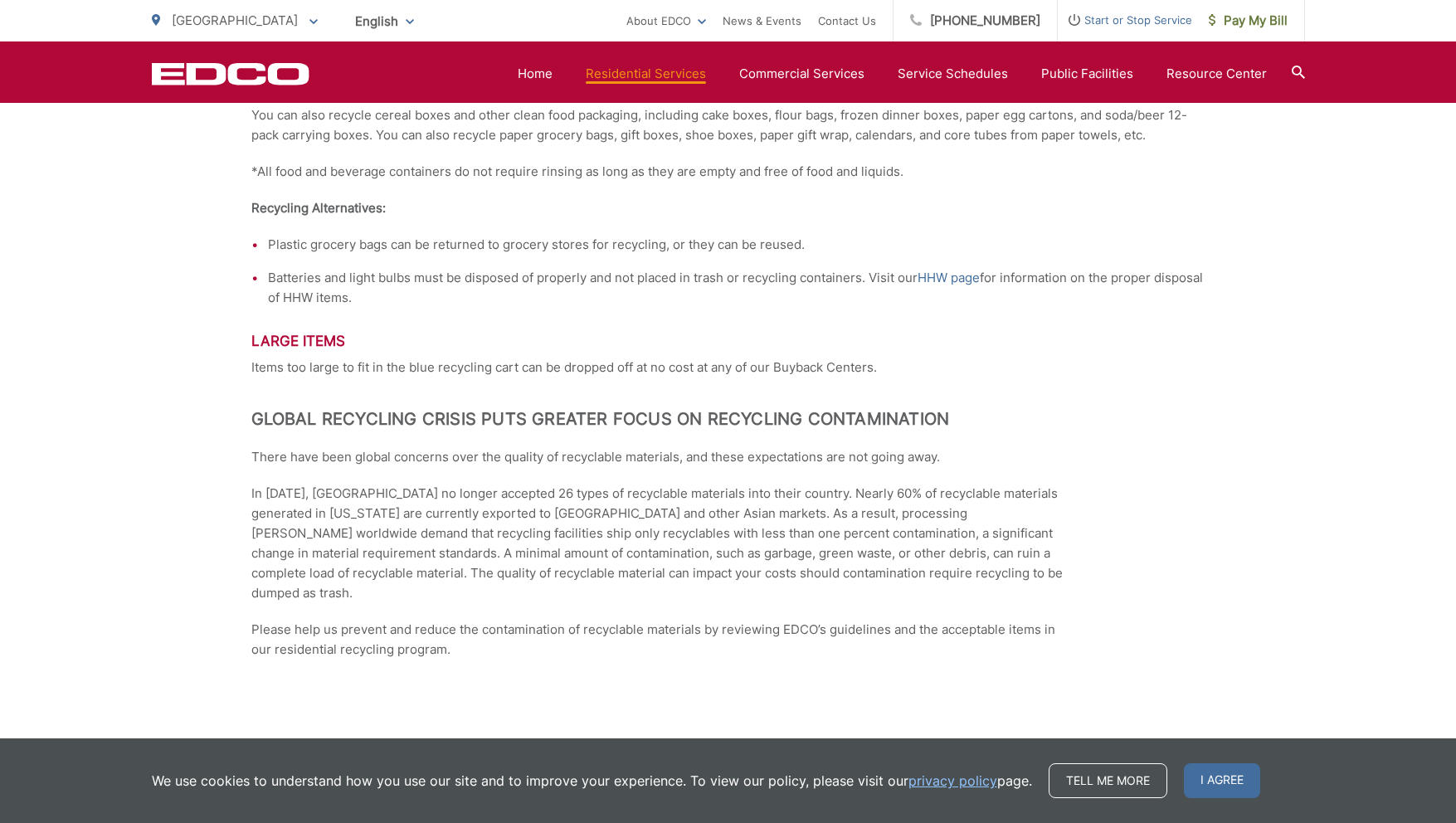
scroll to position [2600, 0]
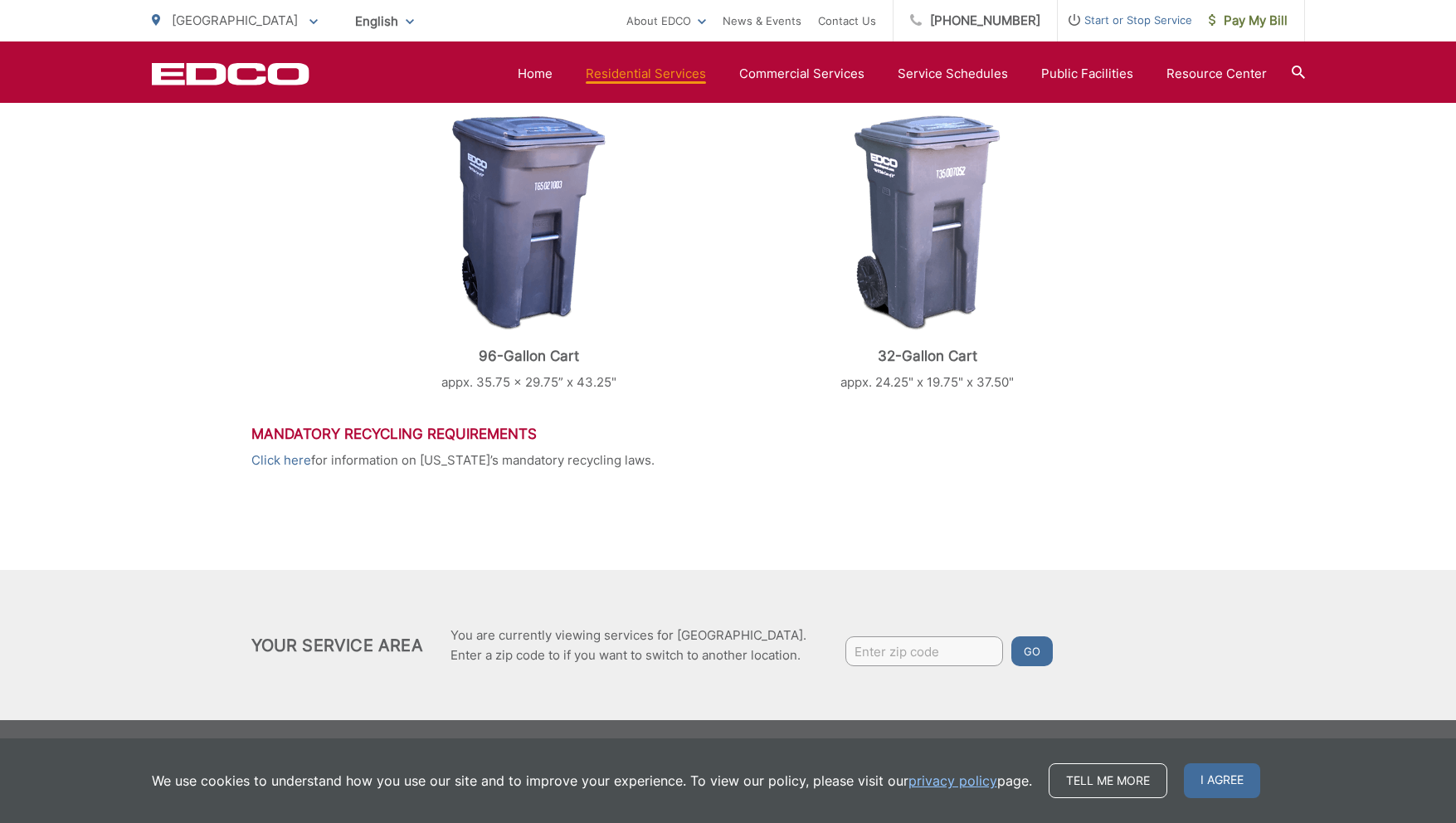
scroll to position [700, 0]
